Goal: Transaction & Acquisition: Obtain resource

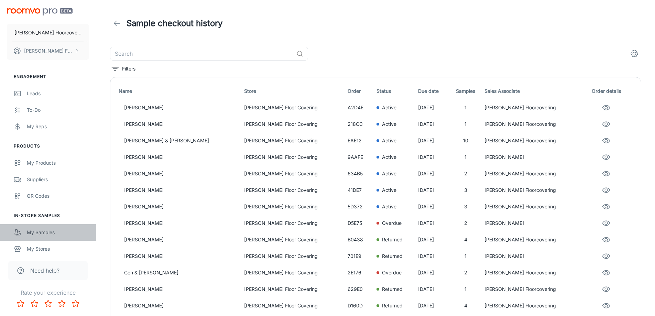
click at [38, 234] on div "My Samples" at bounding box center [58, 233] width 62 height 8
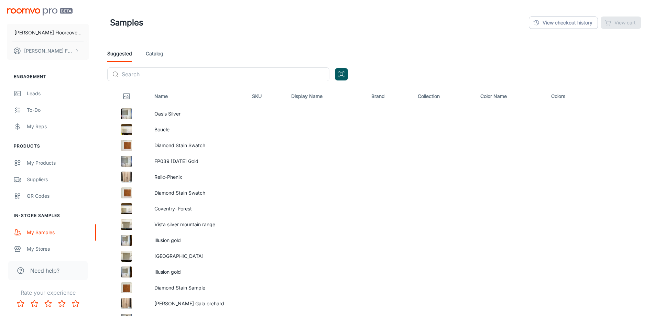
click at [157, 54] on link "Catalog" at bounding box center [155, 53] width 18 height 17
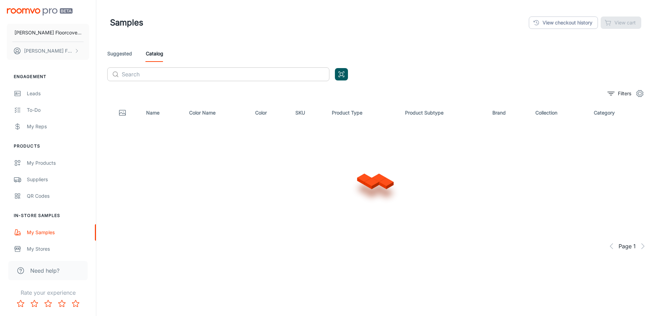
click at [154, 75] on input "text" at bounding box center [226, 74] width 208 height 14
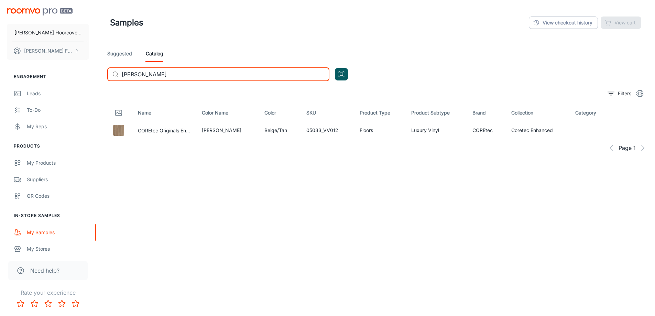
type input "[PERSON_NAME]"
click at [643, 129] on icon "button" at bounding box center [639, 129] width 7 height 5
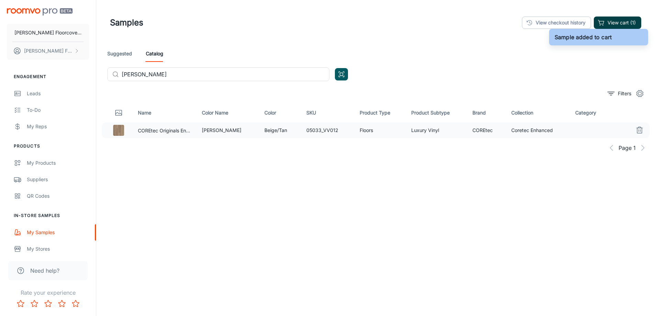
click at [625, 21] on button "View cart (1)" at bounding box center [617, 23] width 47 height 12
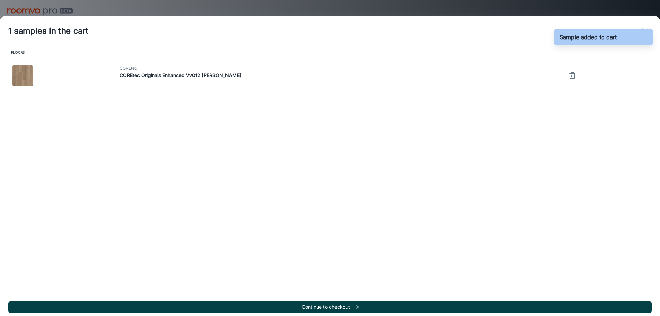
click at [332, 307] on button "Continue to checkout" at bounding box center [330, 307] width 644 height 12
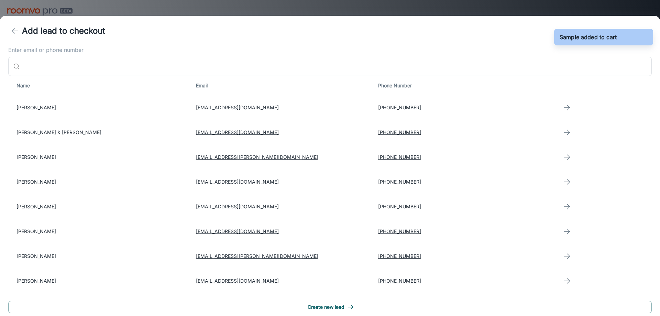
click at [332, 307] on button "Create new lead" at bounding box center [330, 307] width 644 height 12
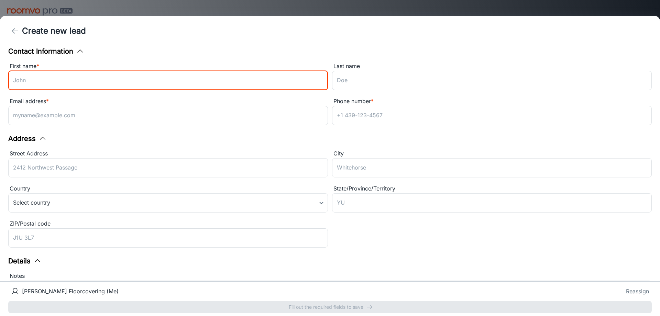
click at [102, 80] on input "First name *" at bounding box center [168, 80] width 320 height 19
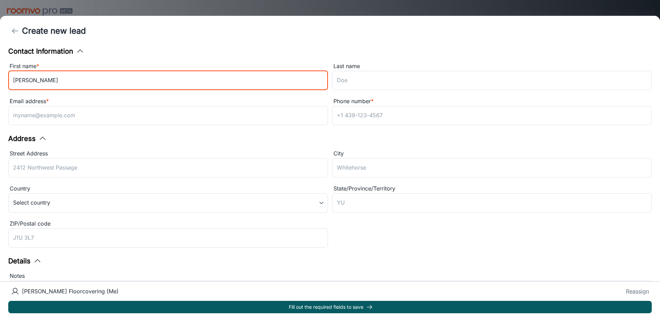
type input "[PERSON_NAME]"
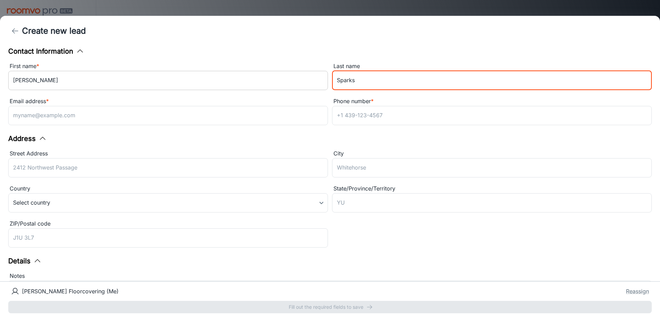
type input "Sparks"
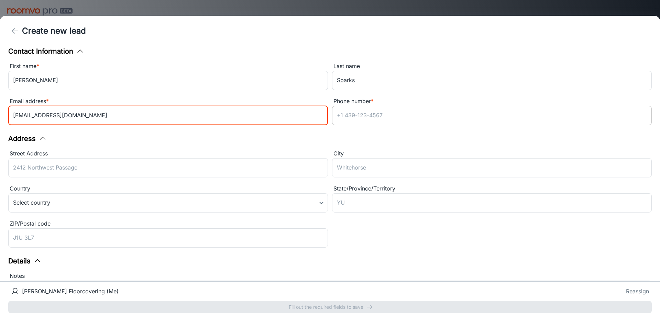
type input "[EMAIL_ADDRESS][DOMAIN_NAME]"
click at [370, 112] on input "Phone number *" at bounding box center [492, 115] width 320 height 19
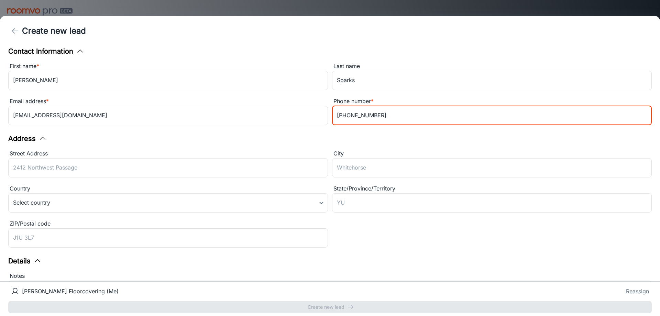
type input "[PHONE_NUMBER]"
click at [353, 156] on div "City ​" at bounding box center [490, 162] width 324 height 35
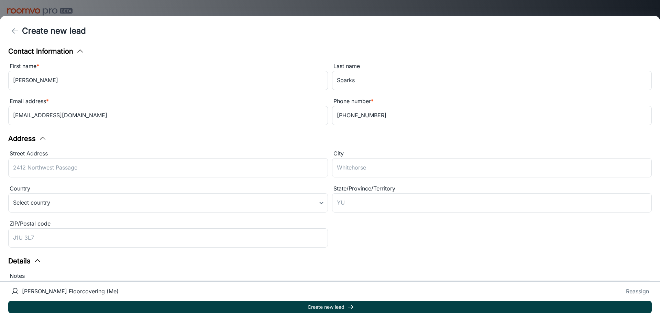
click at [343, 309] on button "Create new lead" at bounding box center [330, 307] width 644 height 12
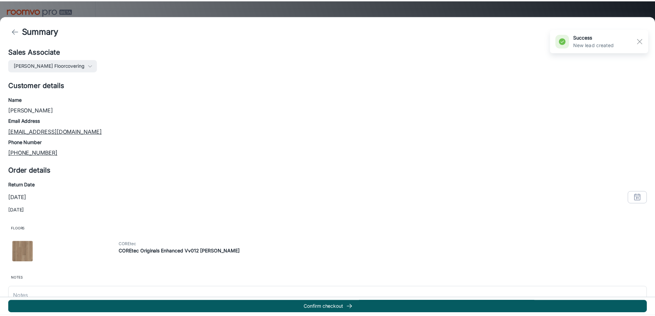
scroll to position [30, 0]
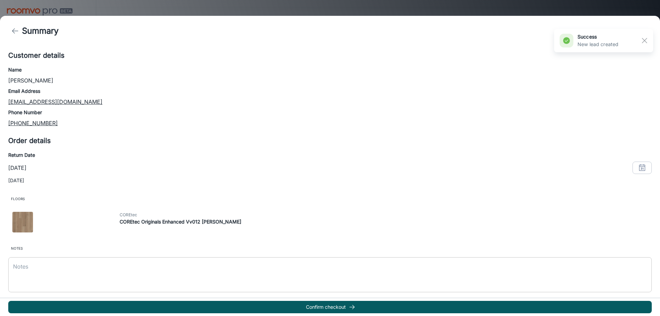
click at [51, 260] on div "x ​" at bounding box center [330, 274] width 644 height 35
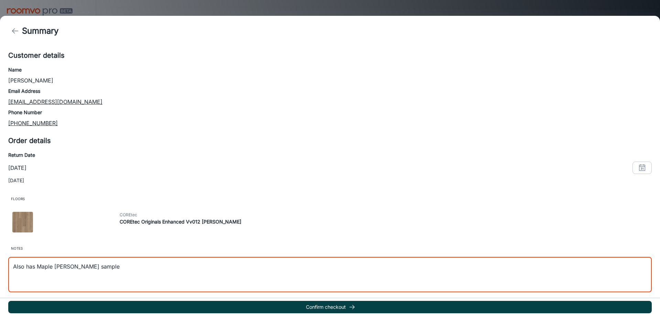
type textarea "Also has Maple [PERSON_NAME] sample"
click at [220, 308] on button "Confirm checkout" at bounding box center [330, 307] width 644 height 12
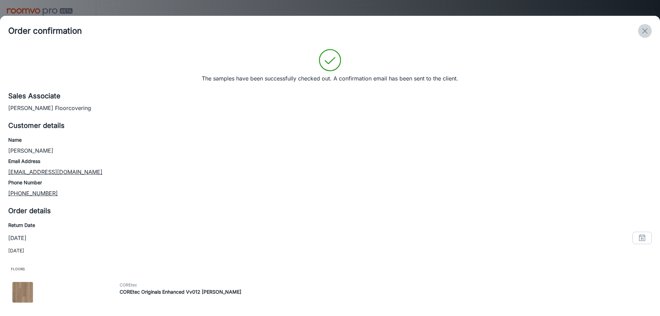
click at [646, 29] on icon "exit" at bounding box center [645, 31] width 8 height 8
